Goal: Task Accomplishment & Management: Manage account settings

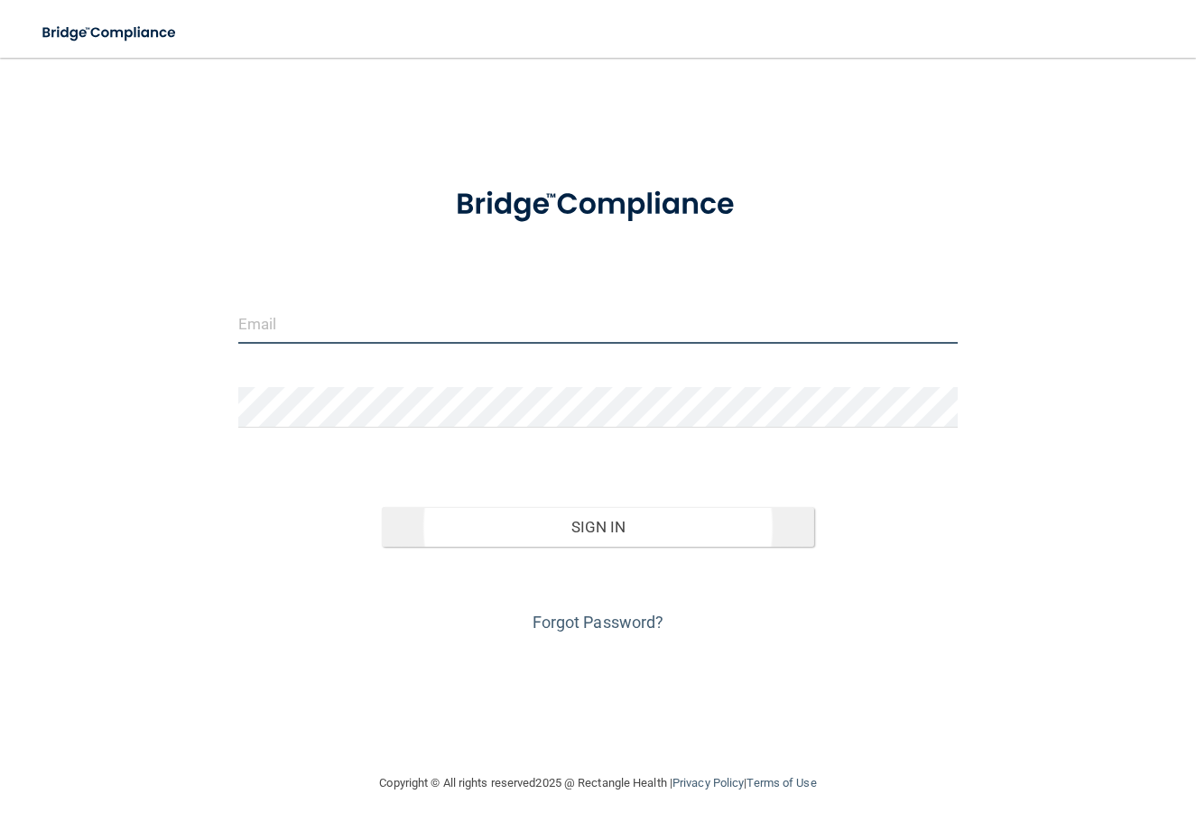
type input "[EMAIL_ADDRESS][DOMAIN_NAME]"
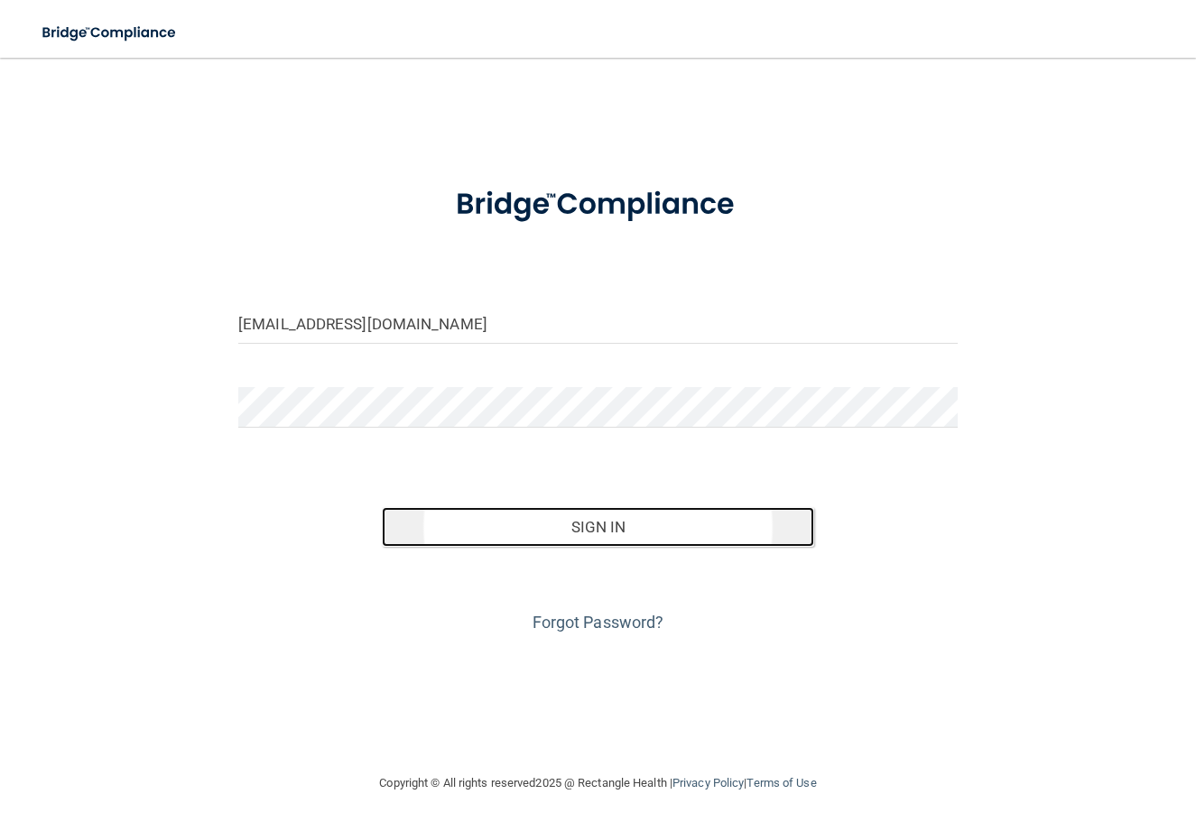
click at [643, 534] on button "Sign In" at bounding box center [598, 527] width 432 height 40
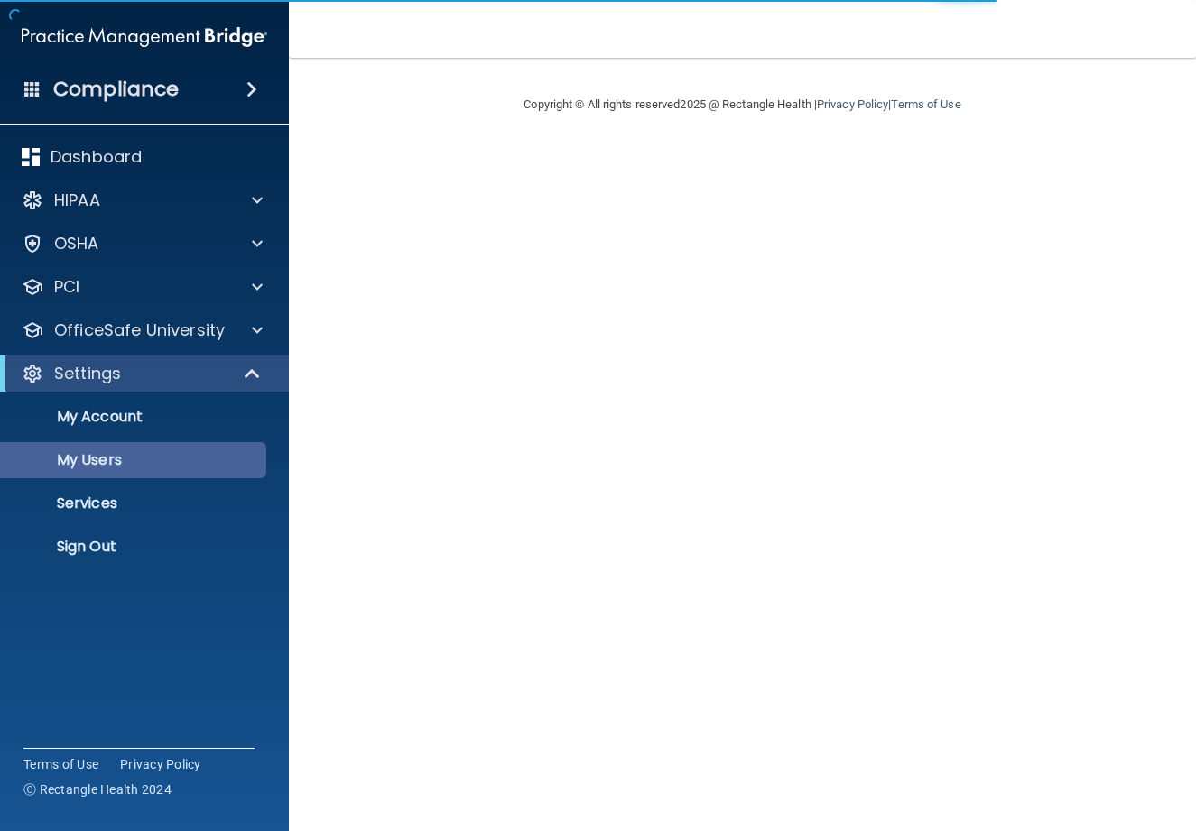
select select "20"
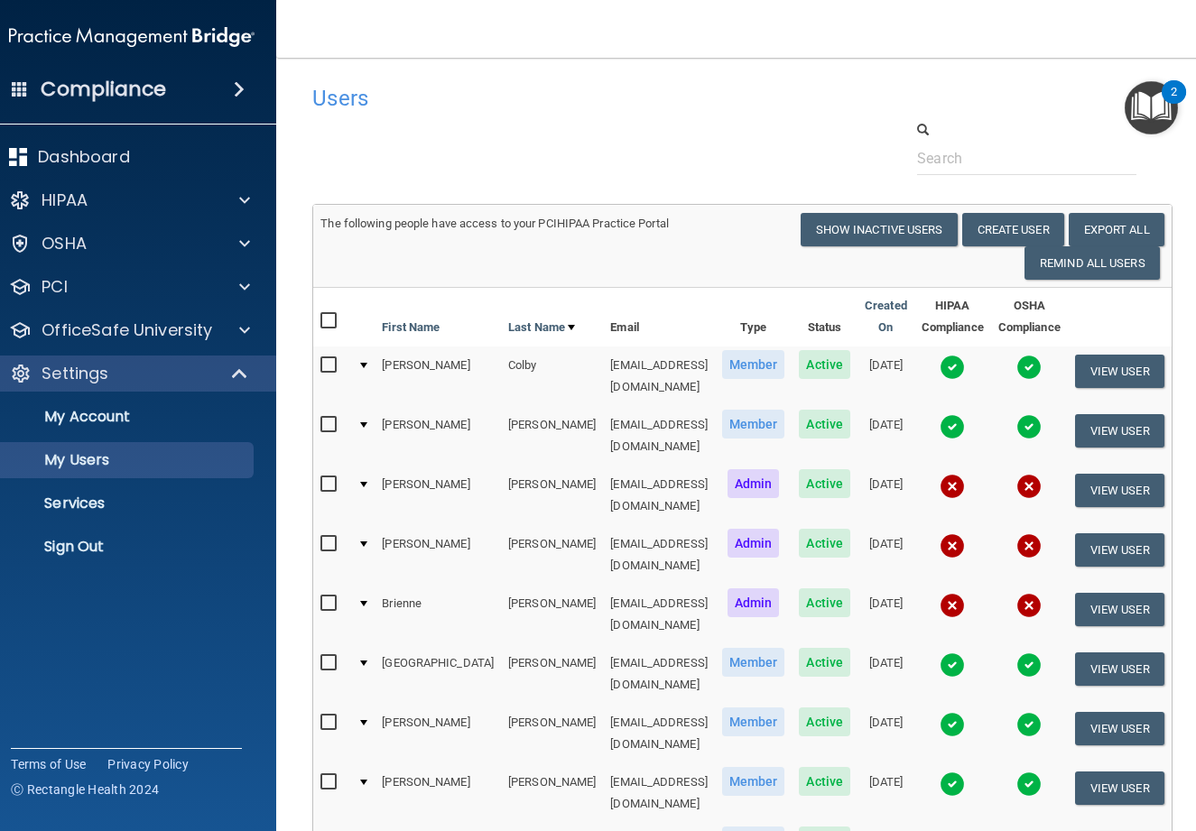
scroll to position [90, 0]
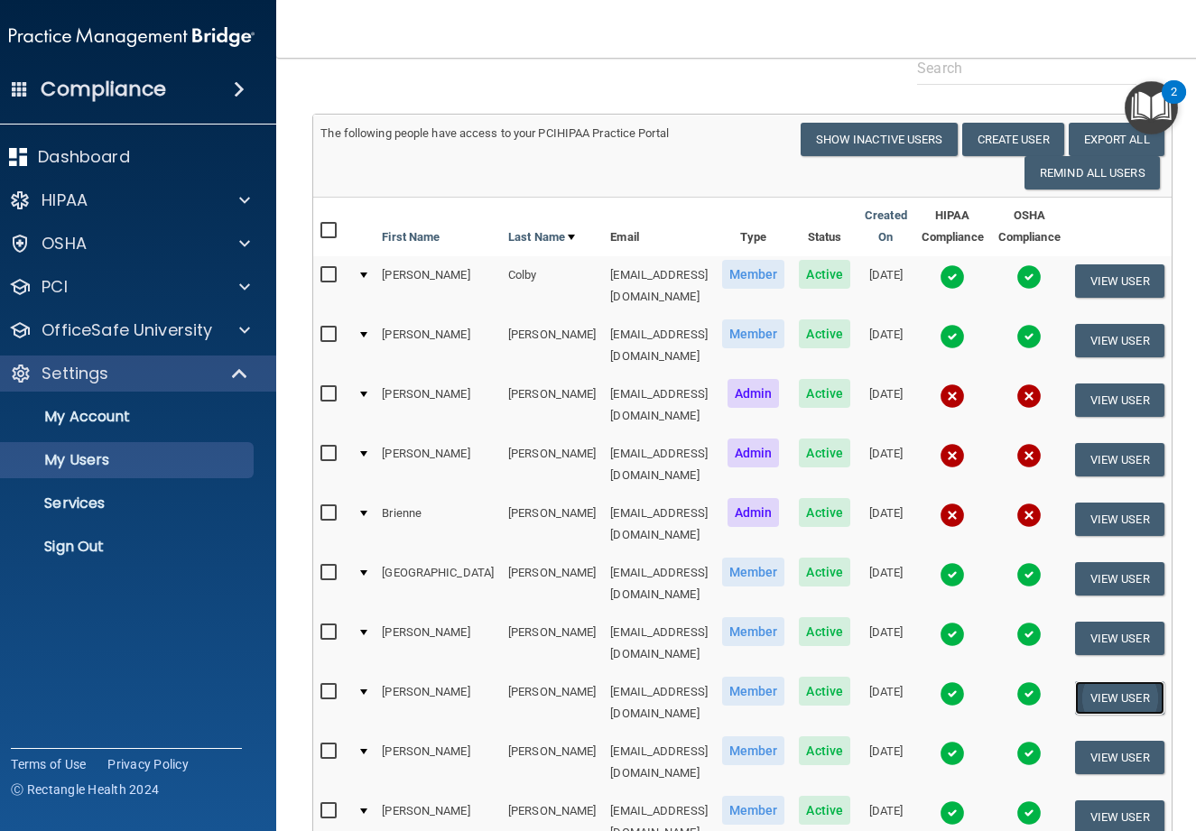
click at [1132, 682] on button "View User" at bounding box center [1119, 698] width 89 height 33
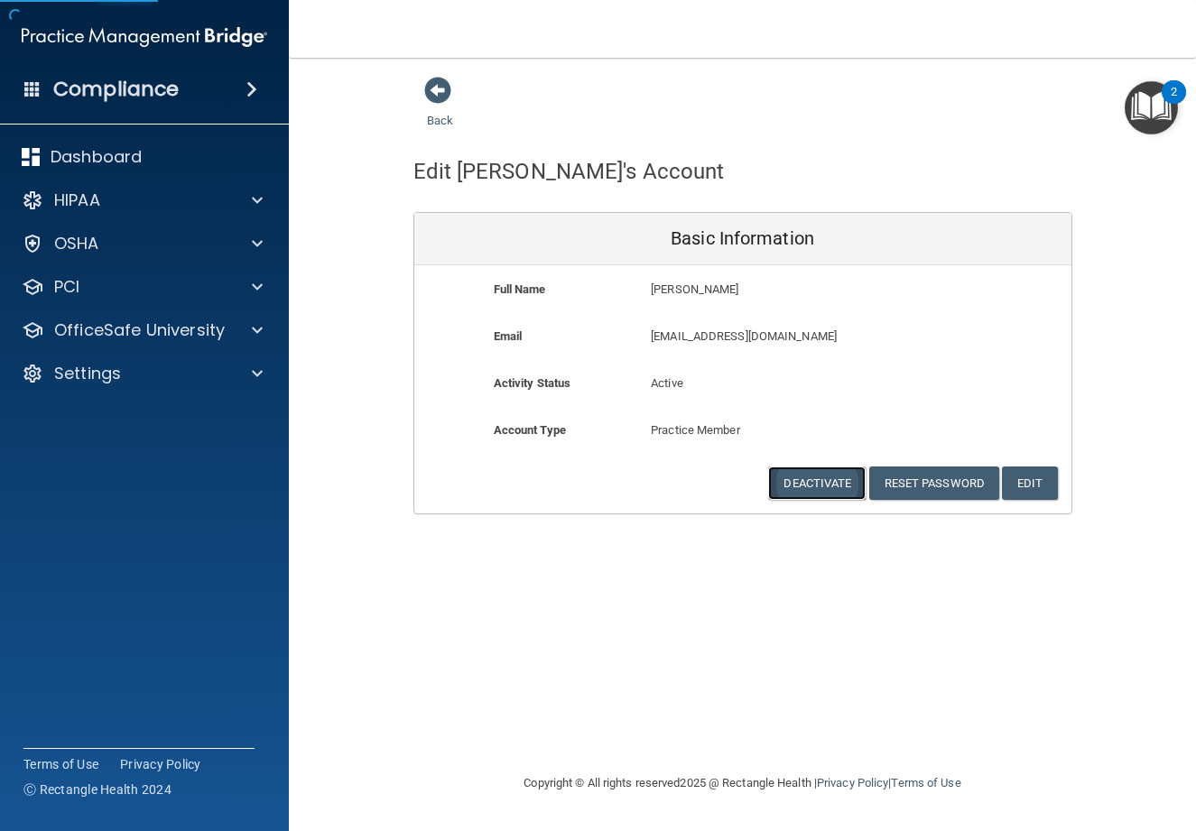
click at [811, 482] on button "Deactivate" at bounding box center [817, 483] width 98 height 33
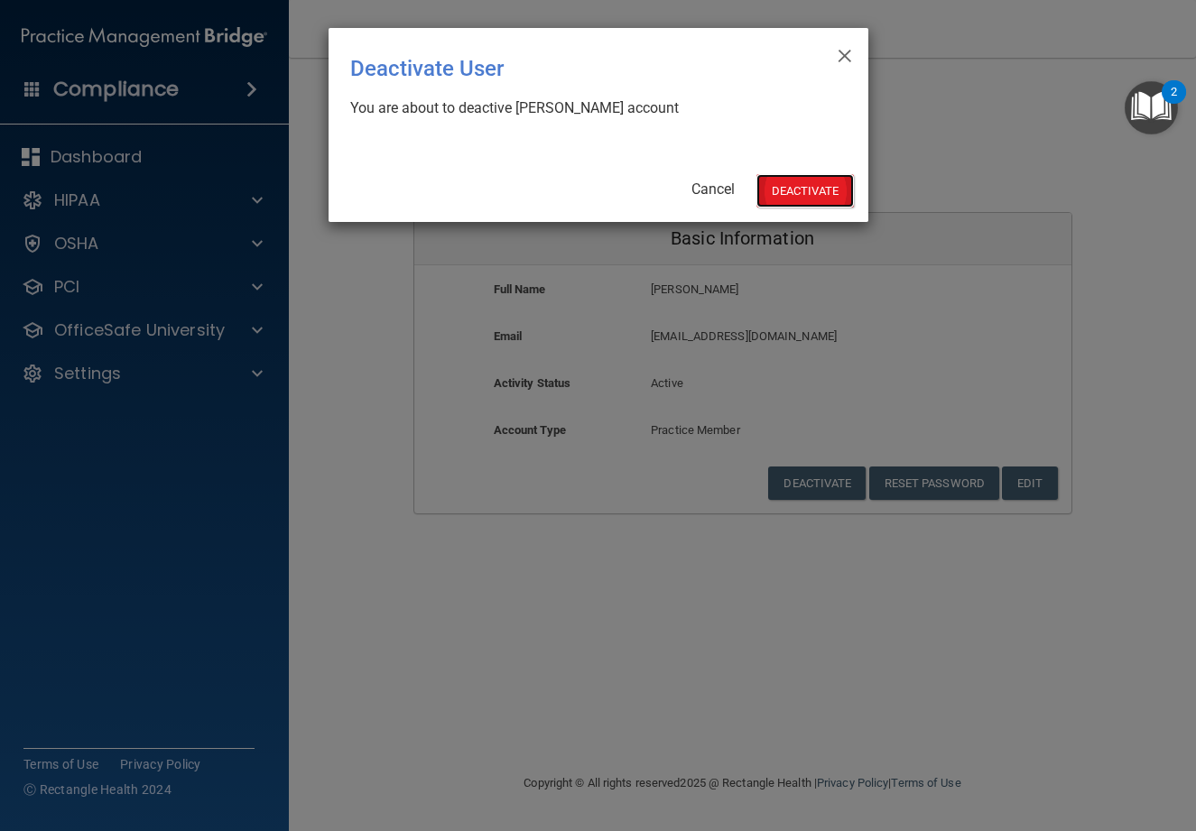
click at [777, 182] on button "Deactivate" at bounding box center [806, 190] width 98 height 33
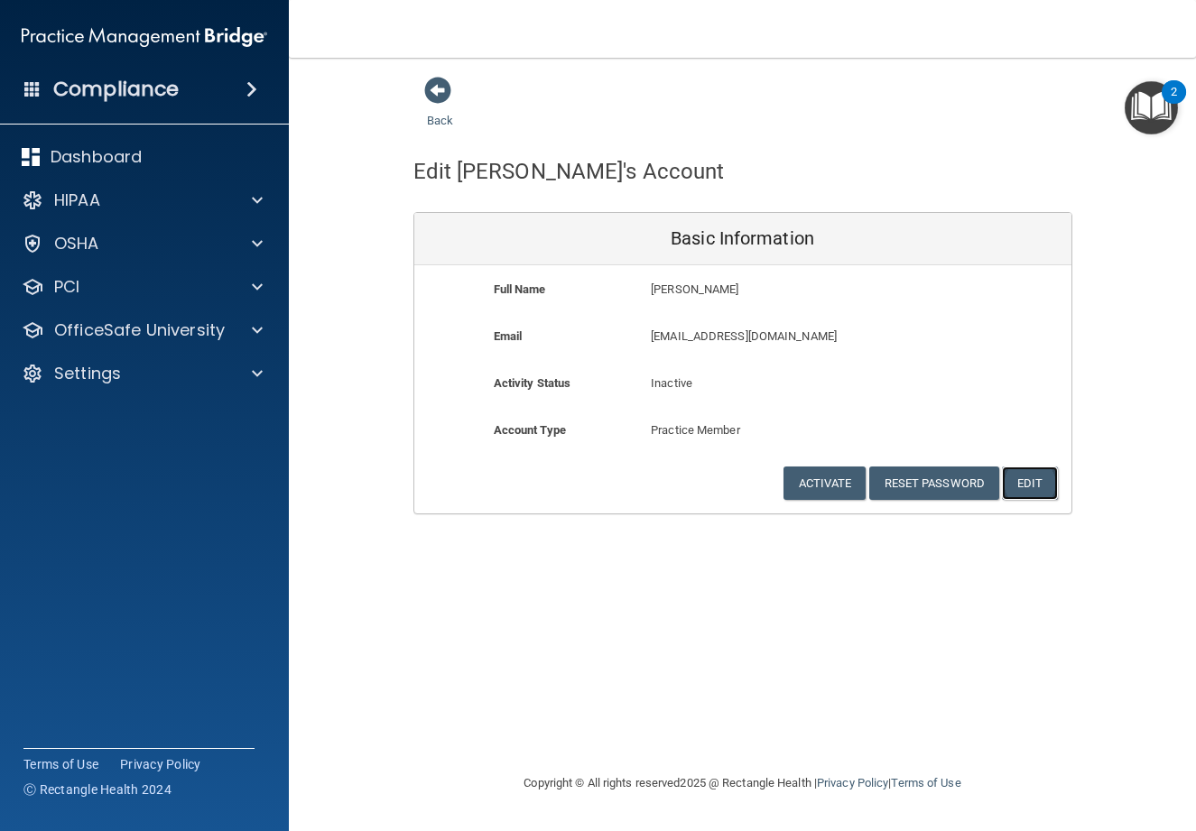
click at [1028, 482] on button "Edit" at bounding box center [1029, 483] width 55 height 33
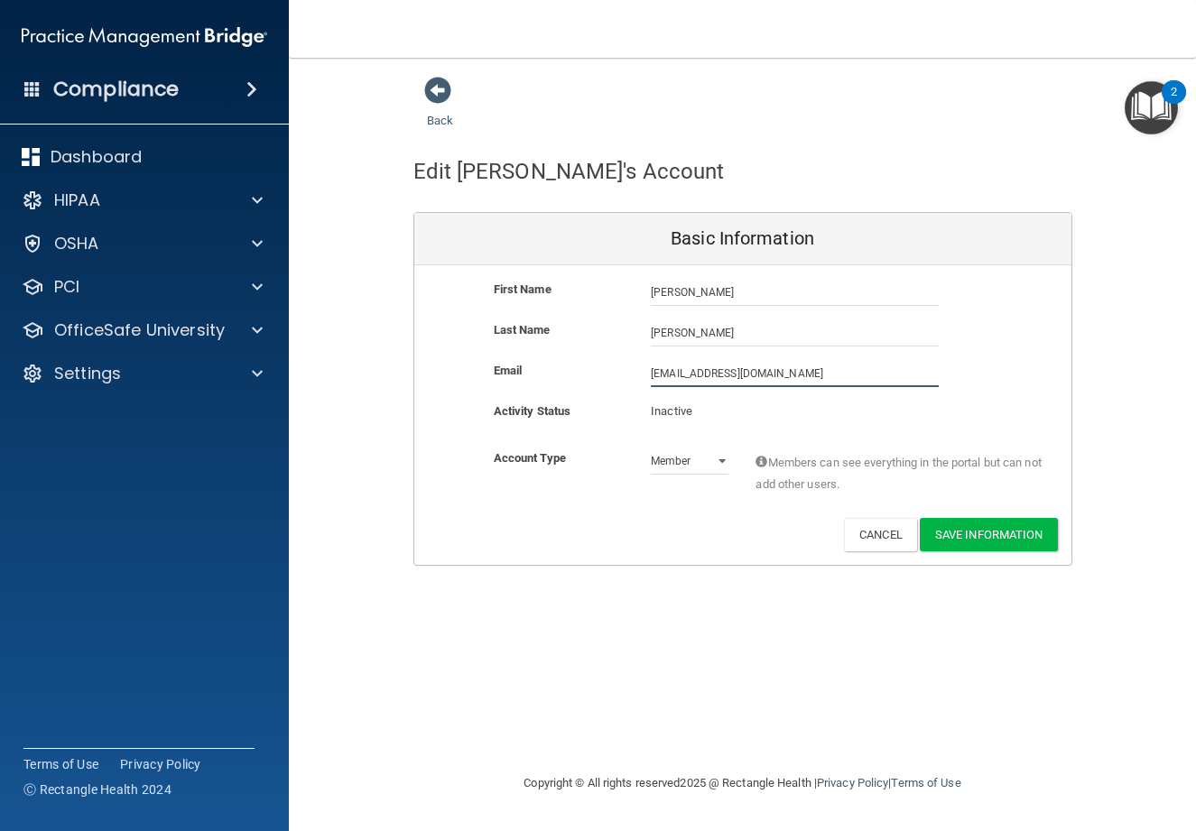
drag, startPoint x: 767, startPoint y: 374, endPoint x: 534, endPoint y: 378, distance: 233.0
click at [534, 378] on div "Email nikkikj14@hotmail.com nikkikj14@hotmail.com" at bounding box center [742, 373] width 657 height 27
type input "njones@familydentalcenter.org"
click at [1028, 521] on div "First Name Nikki Jones Nikki Last Name Jones Email njones@familydentalcenter.or…" at bounding box center [742, 415] width 657 height 300
click at [977, 525] on button "Save Information" at bounding box center [989, 534] width 138 height 33
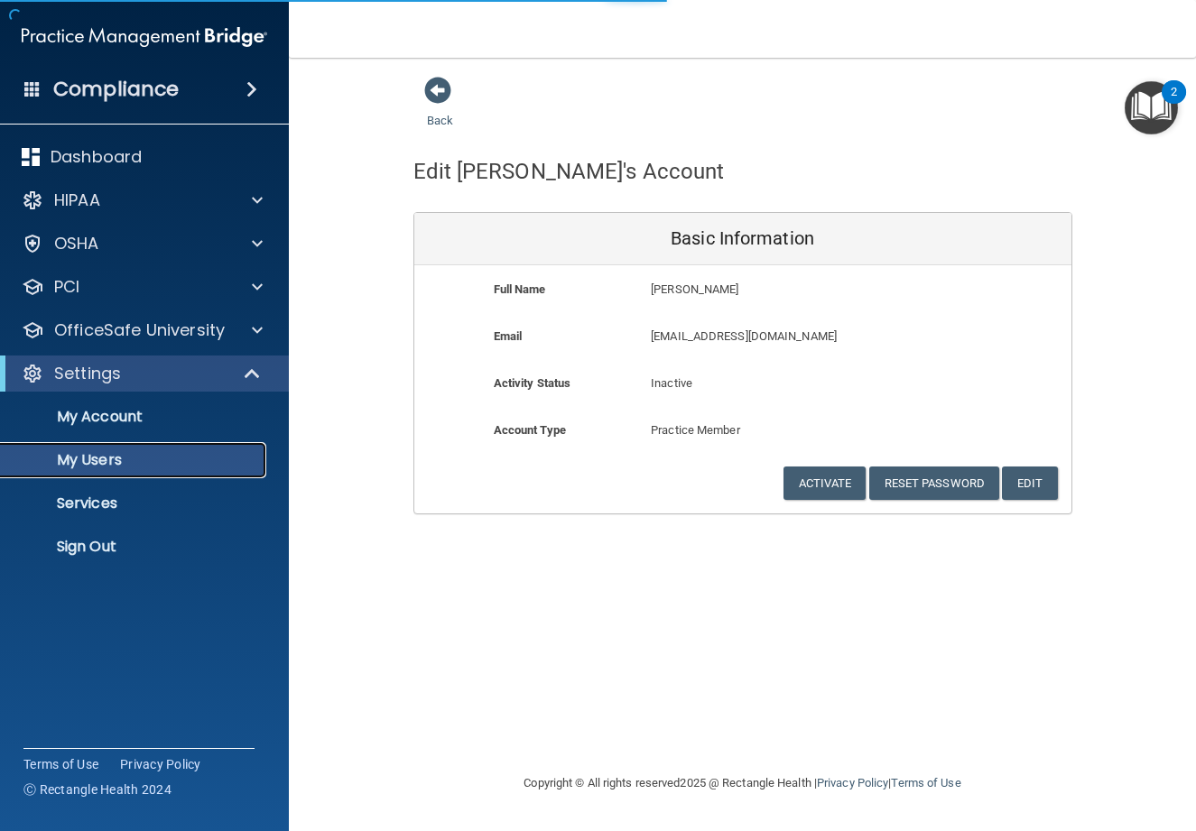
click at [94, 455] on p "My Users" at bounding box center [135, 460] width 246 height 18
select select "20"
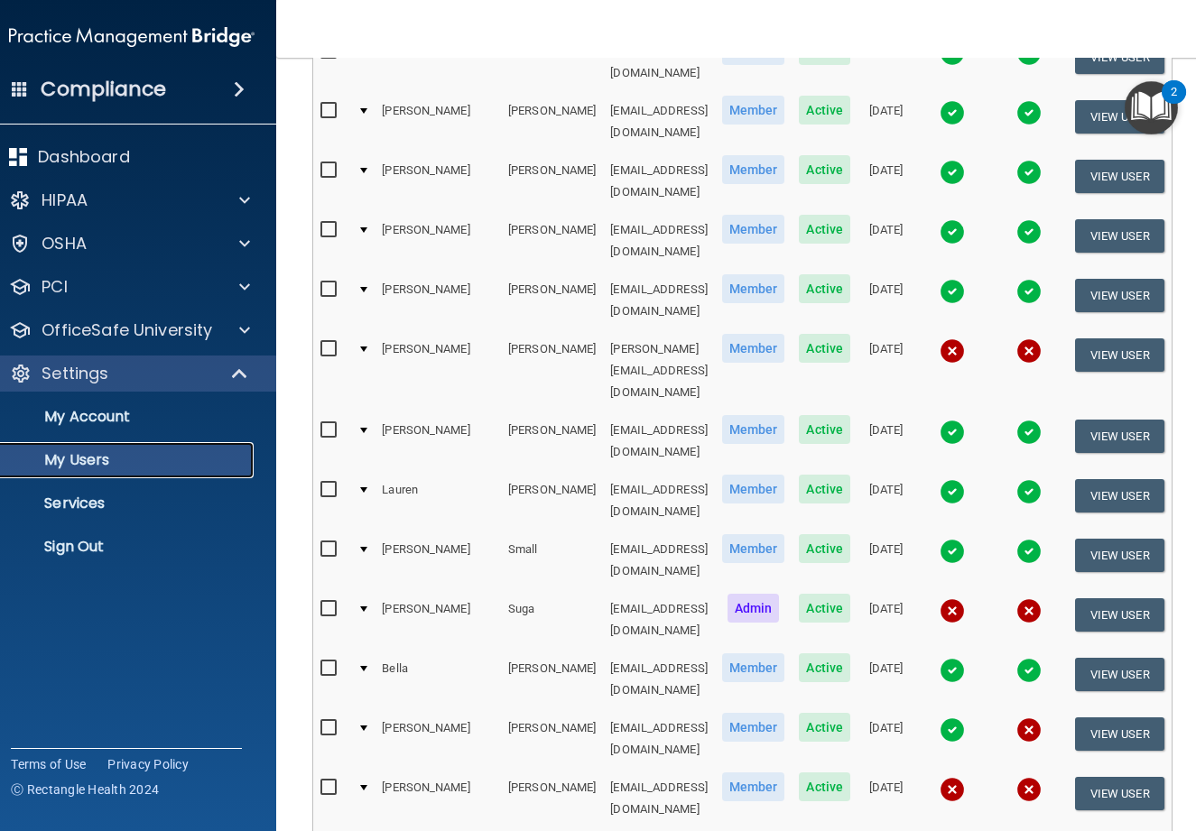
scroll to position [632, 0]
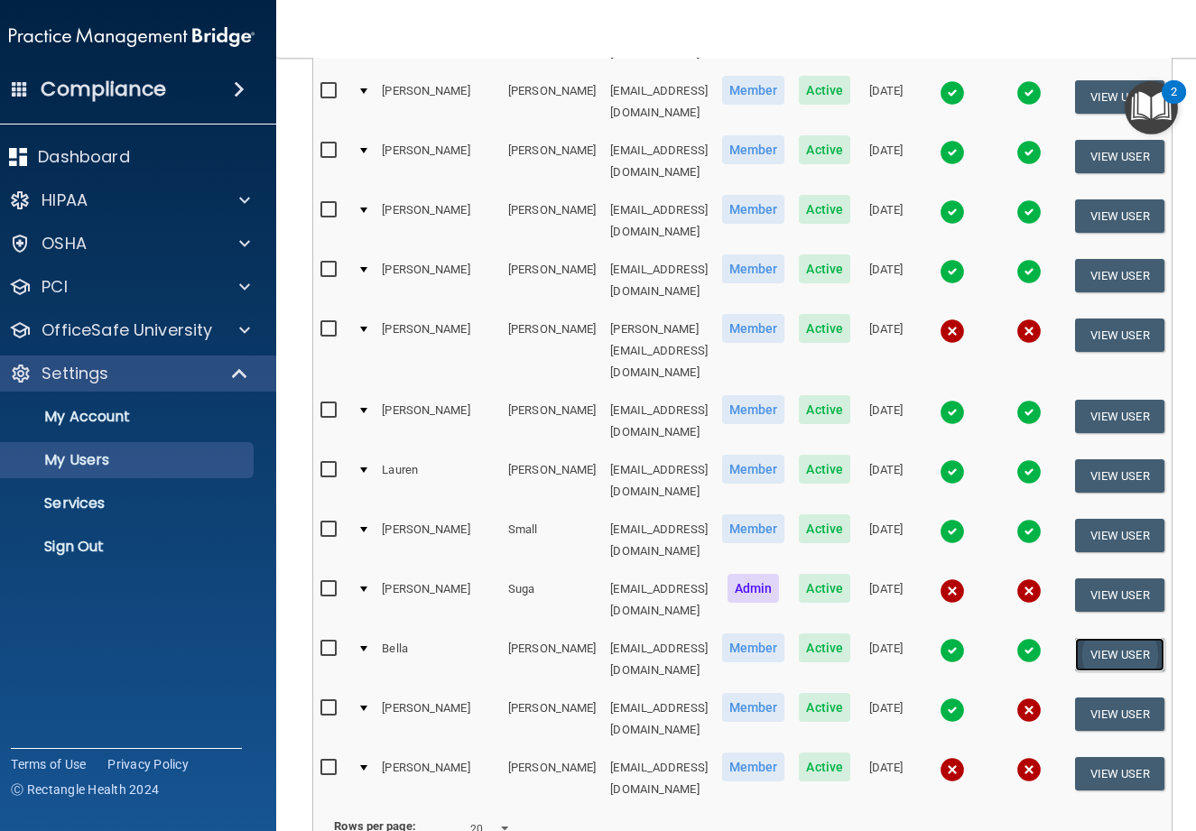
click at [1138, 638] on button "View User" at bounding box center [1119, 654] width 89 height 33
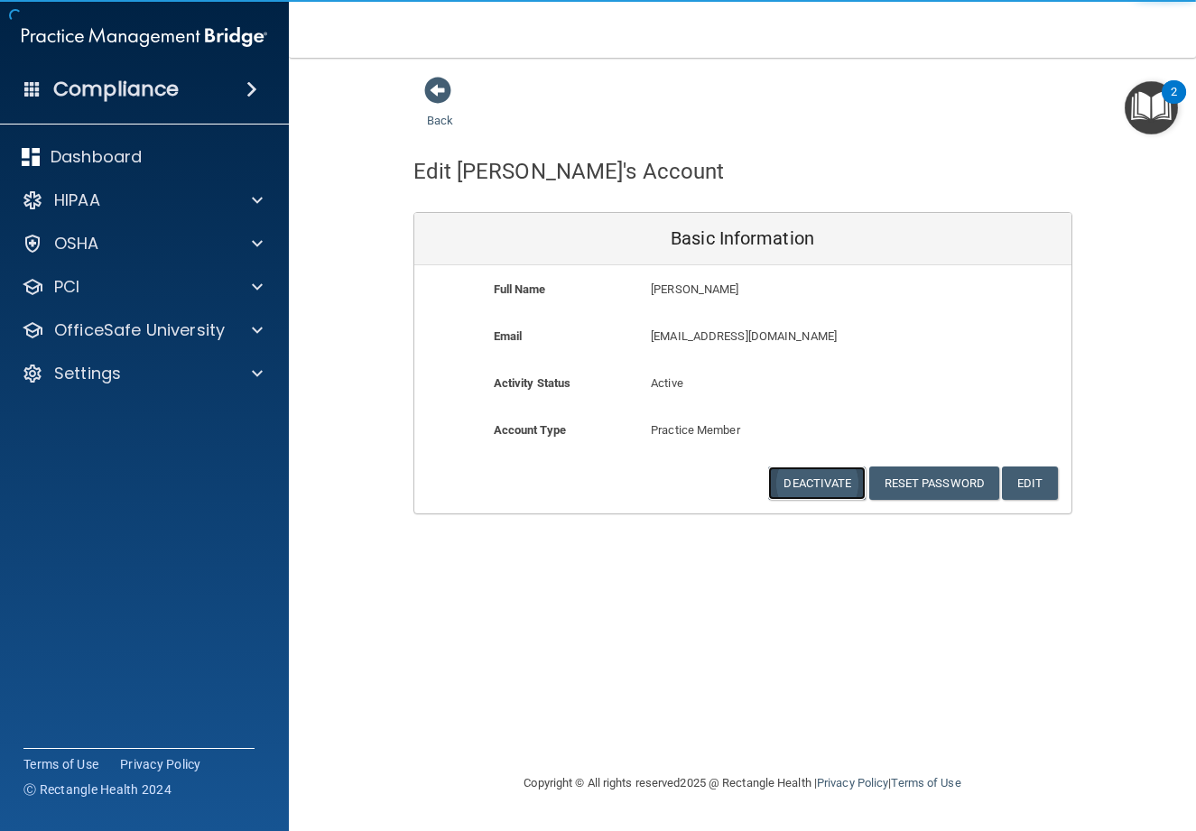
click at [790, 488] on button "Deactivate" at bounding box center [817, 483] width 98 height 33
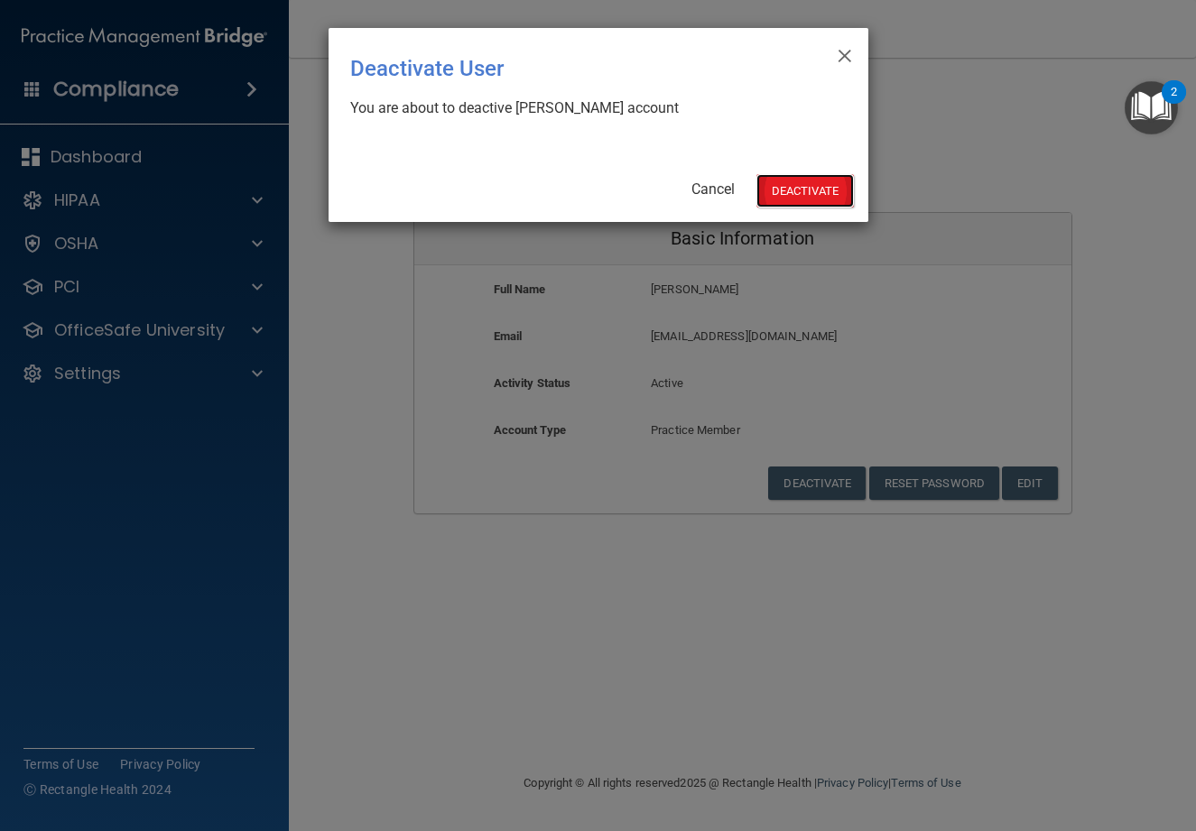
click at [782, 194] on button "Deactivate" at bounding box center [806, 190] width 98 height 33
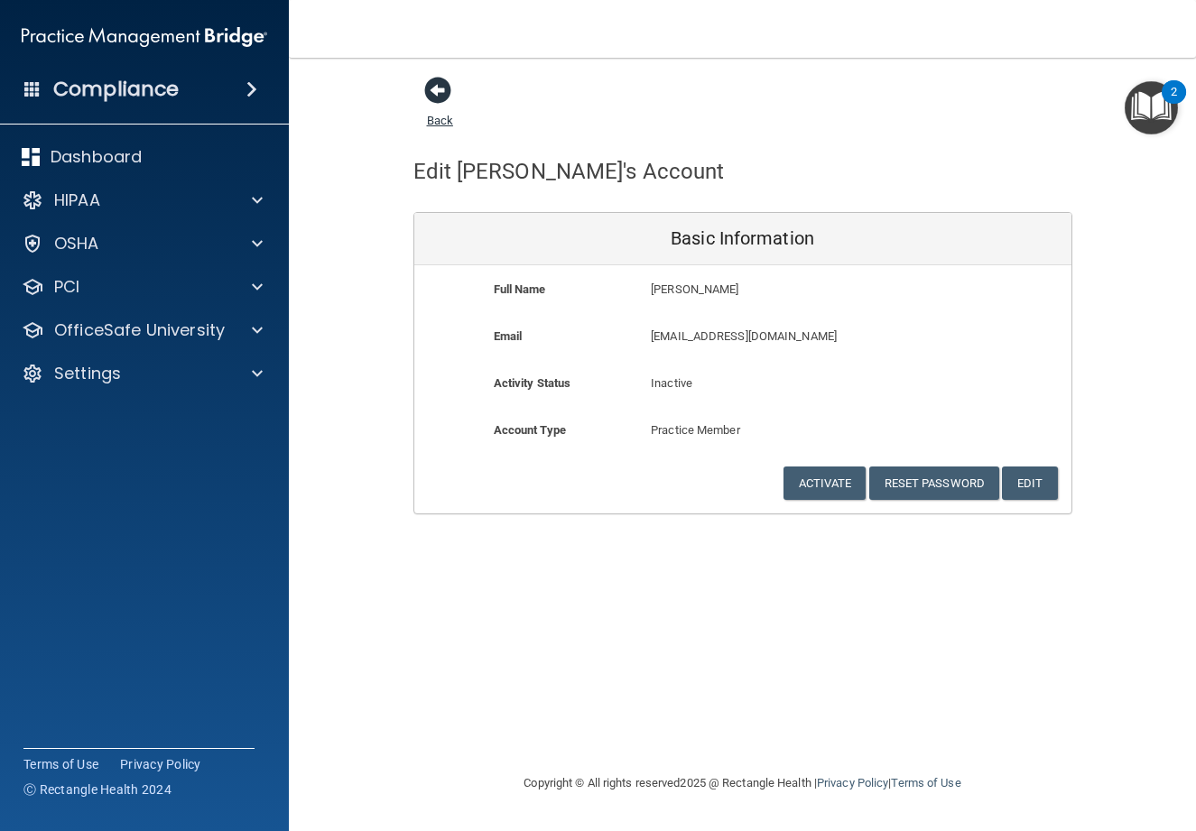
click at [429, 84] on span at bounding box center [437, 90] width 27 height 27
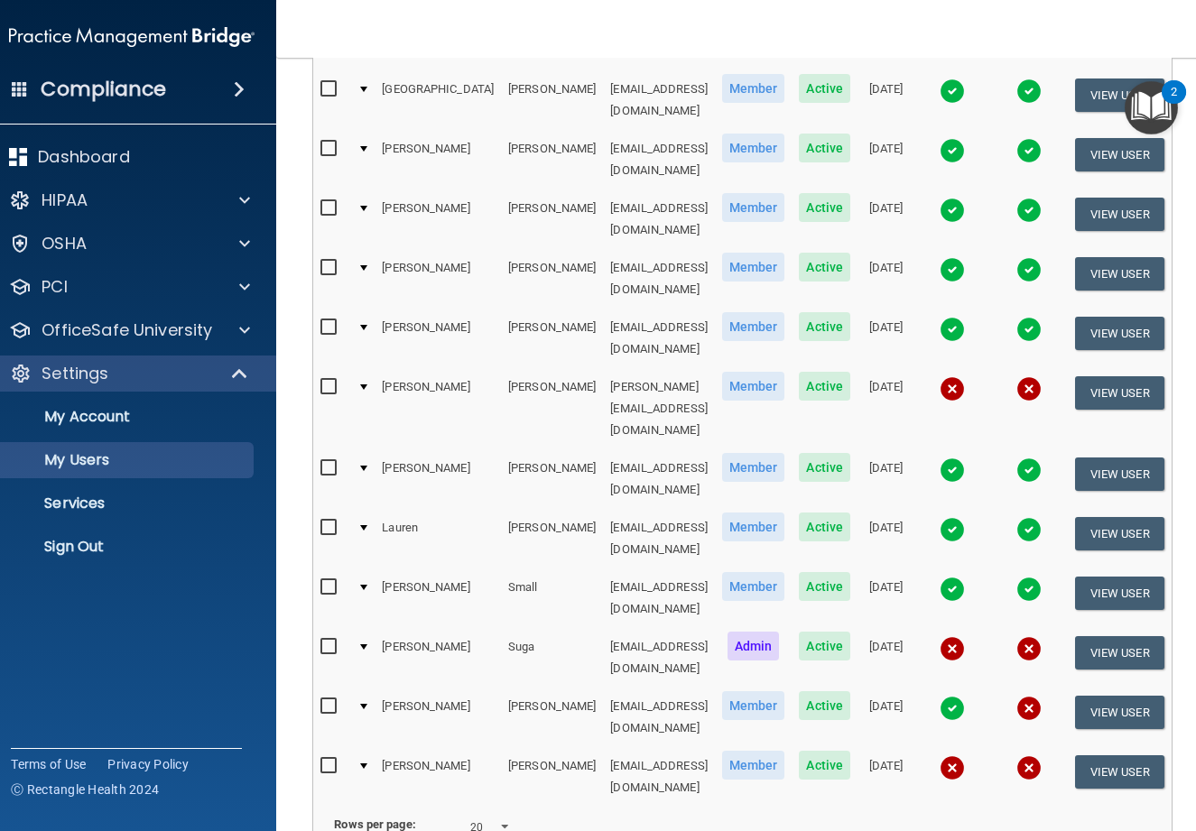
scroll to position [584, 0]
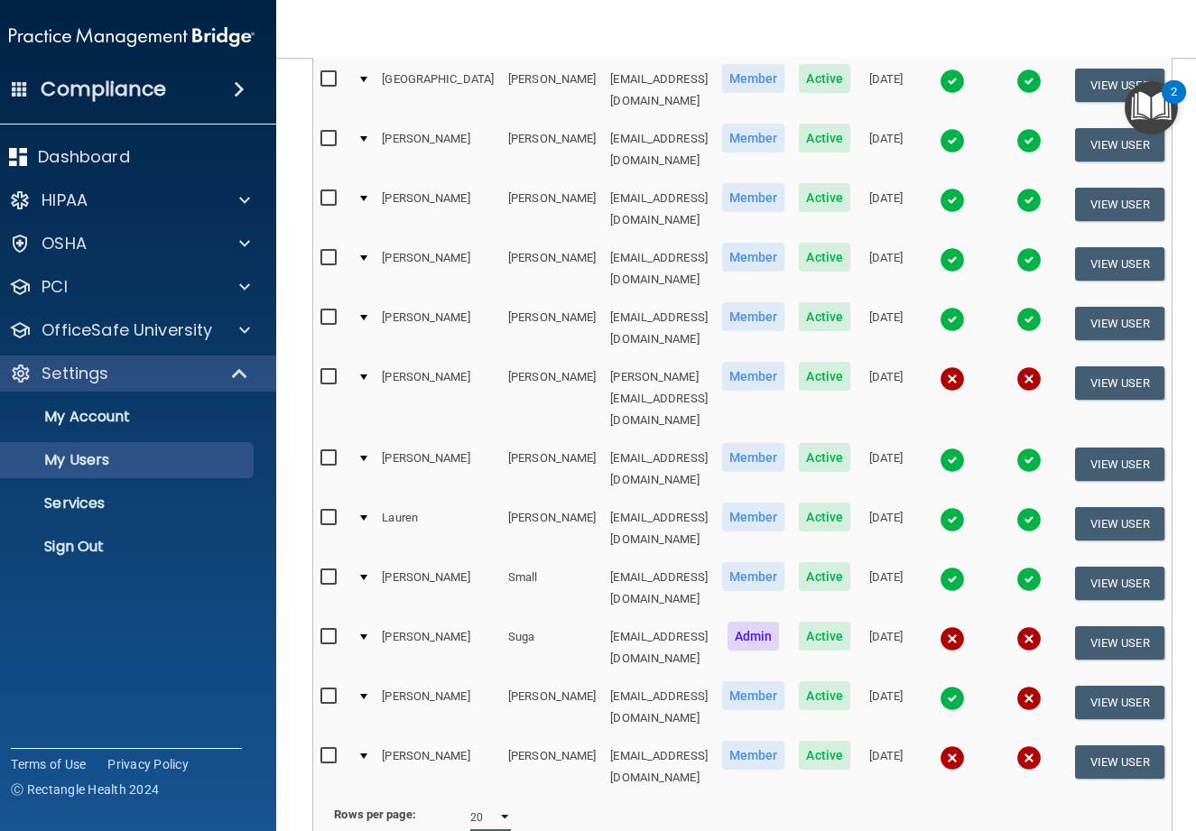
click at [492, 804] on select "10 20 30 40 all" at bounding box center [490, 817] width 41 height 27
select select "17"
click at [470, 804] on select "10 20 30 40 all" at bounding box center [490, 817] width 41 height 27
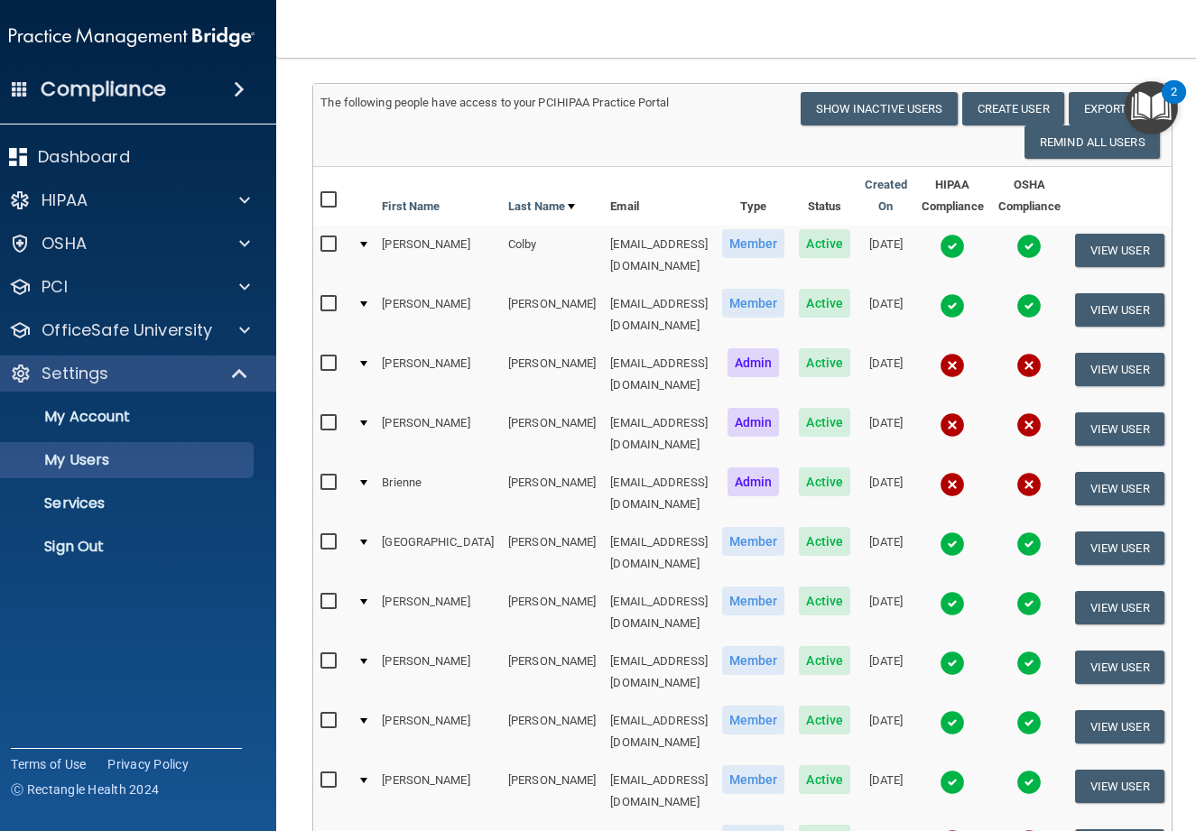
scroll to position [42, 0]
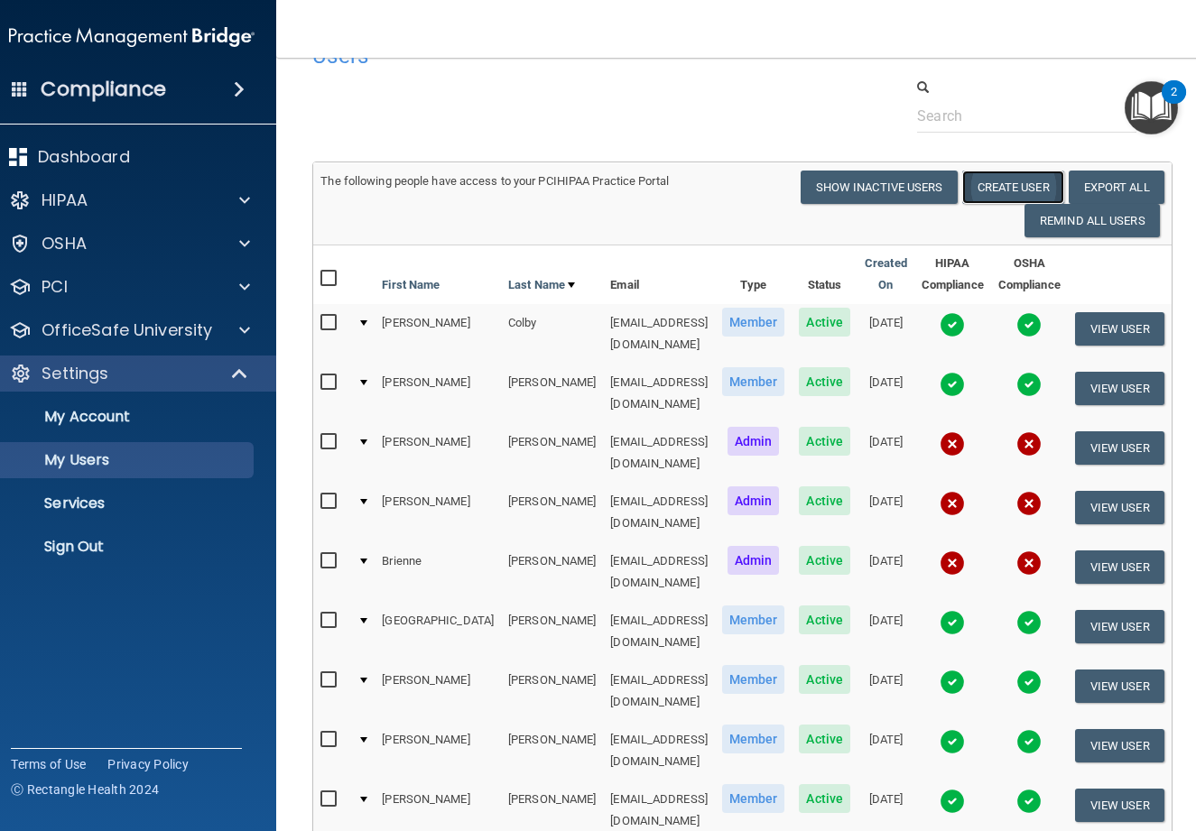
click at [1003, 190] on button "Create User" at bounding box center [1013, 187] width 102 height 33
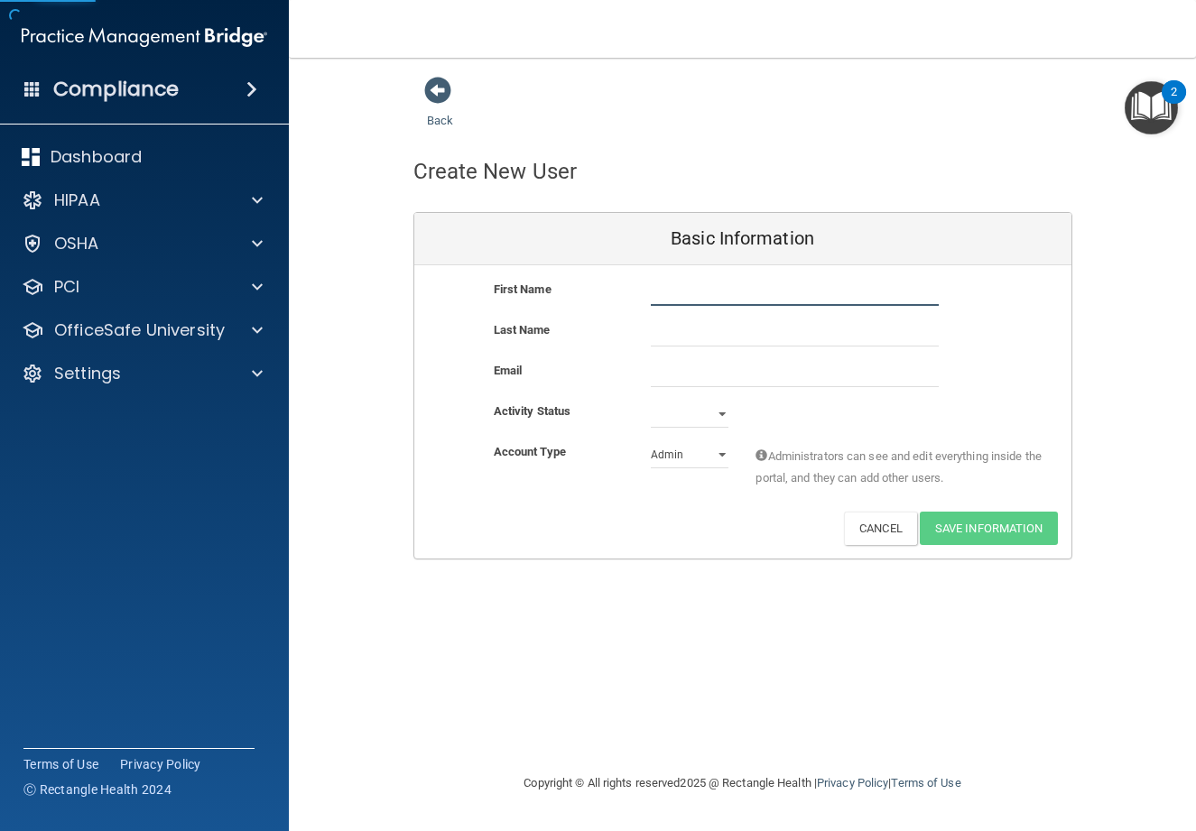
click at [718, 295] on input "text" at bounding box center [795, 292] width 288 height 27
type input "Sydney"
type input "Olstad"
